Goal: Book appointment/travel/reservation

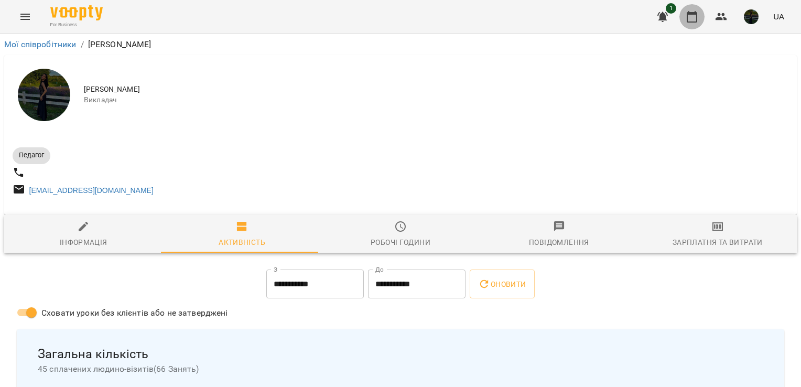
click at [691, 18] on icon "button" at bounding box center [692, 16] width 13 height 13
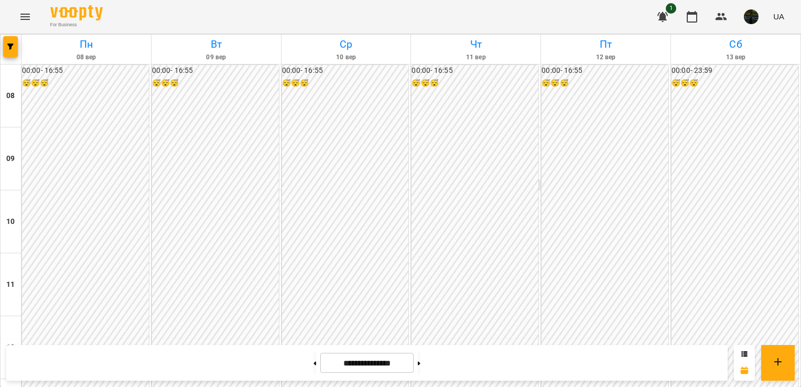
scroll to position [159, 0]
click at [421, 360] on button at bounding box center [419, 362] width 3 height 23
type input "**********"
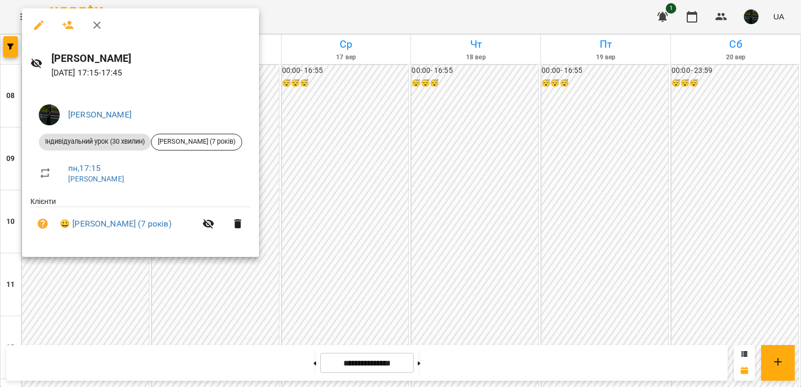
click at [334, 87] on div at bounding box center [400, 193] width 801 height 387
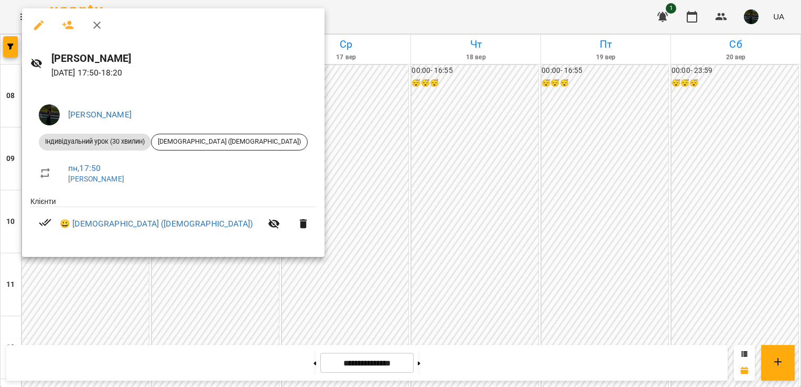
click at [274, 125] on div at bounding box center [400, 193] width 801 height 387
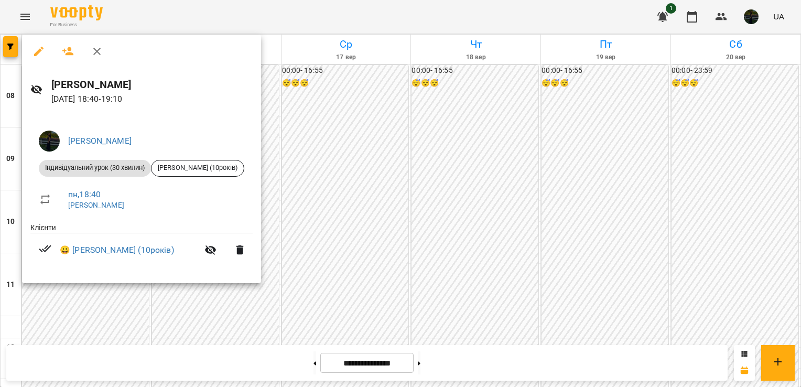
click at [383, 116] on div at bounding box center [400, 193] width 801 height 387
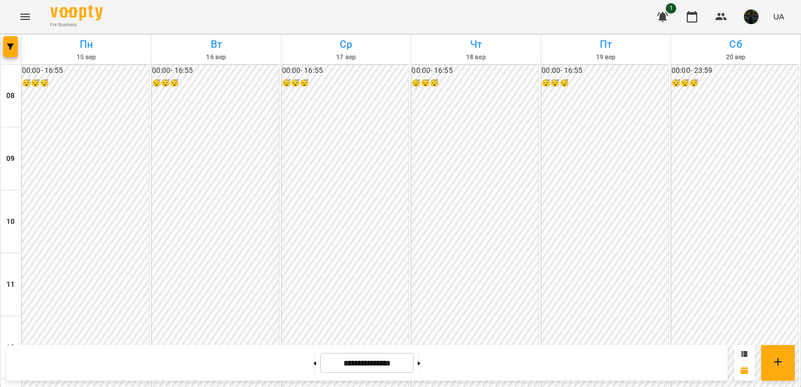
scroll to position [542, 0]
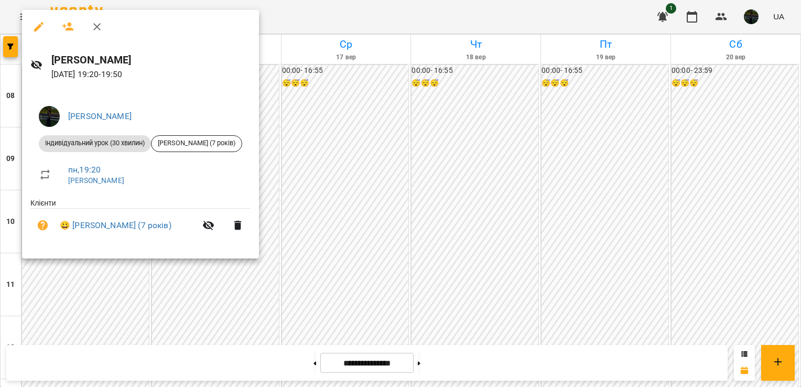
click at [134, 314] on div at bounding box center [400, 193] width 801 height 387
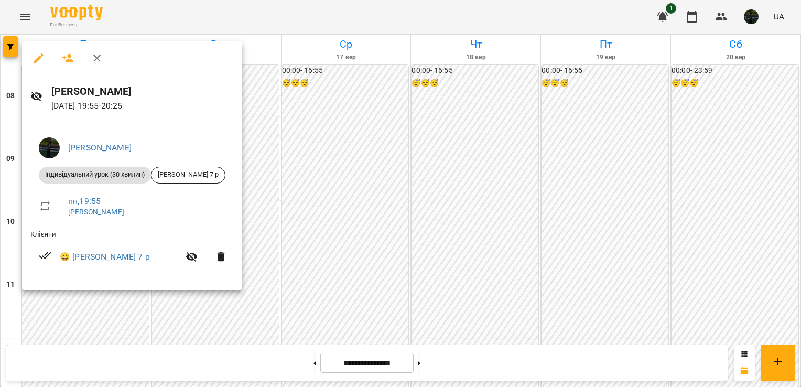
click at [84, 311] on div at bounding box center [400, 193] width 801 height 387
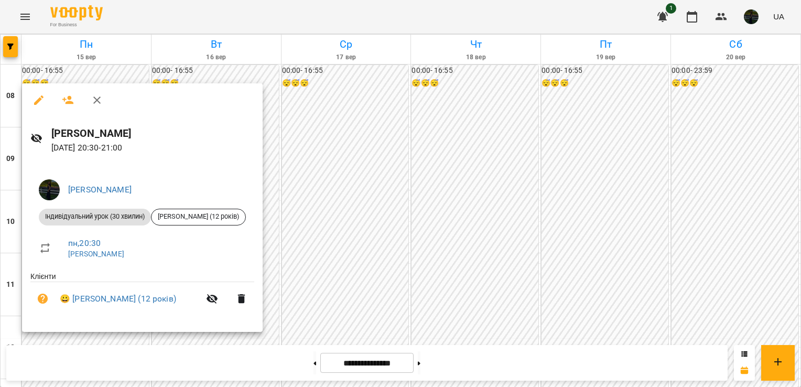
click at [300, 282] on div at bounding box center [400, 193] width 801 height 387
